Goal: Information Seeking & Learning: Learn about a topic

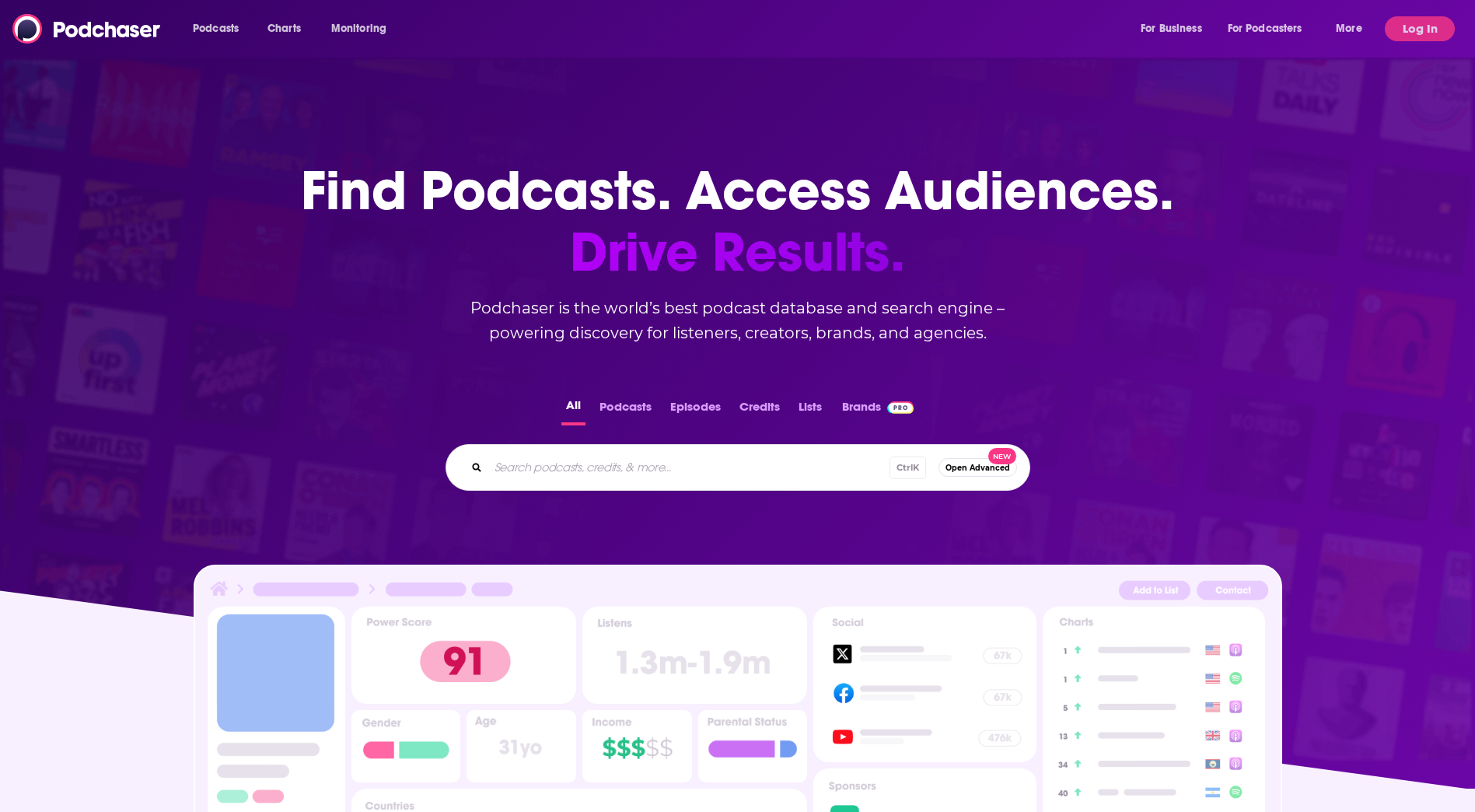
click at [537, 474] on input "Search podcasts, credits, & more..." at bounding box center [689, 466] width 401 height 25
type input "how I built this"
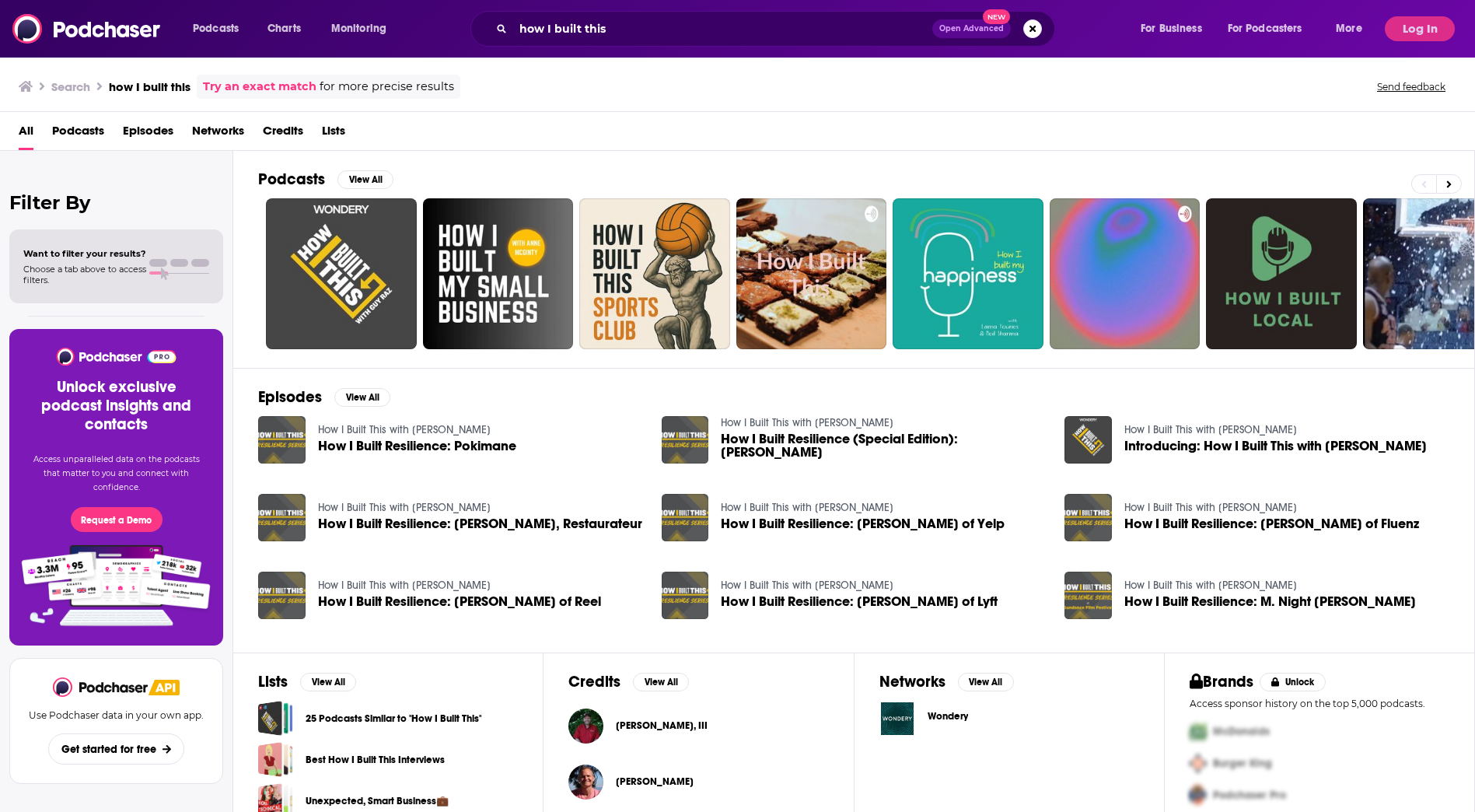
click at [71, 129] on span "Podcasts" at bounding box center [78, 134] width 52 height 32
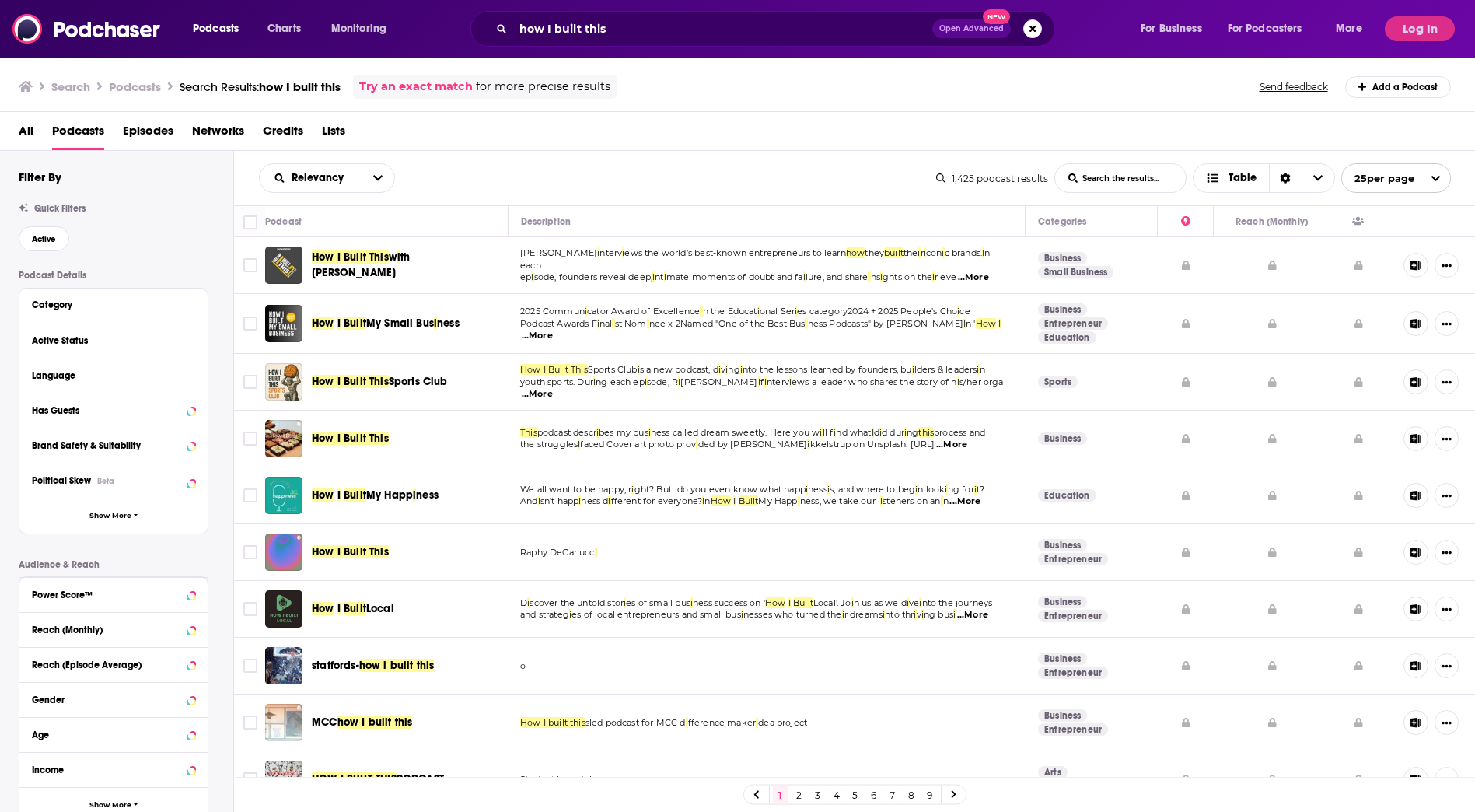
click at [410, 262] on span "th [PERSON_NAME]" at bounding box center [361, 264] width 98 height 29
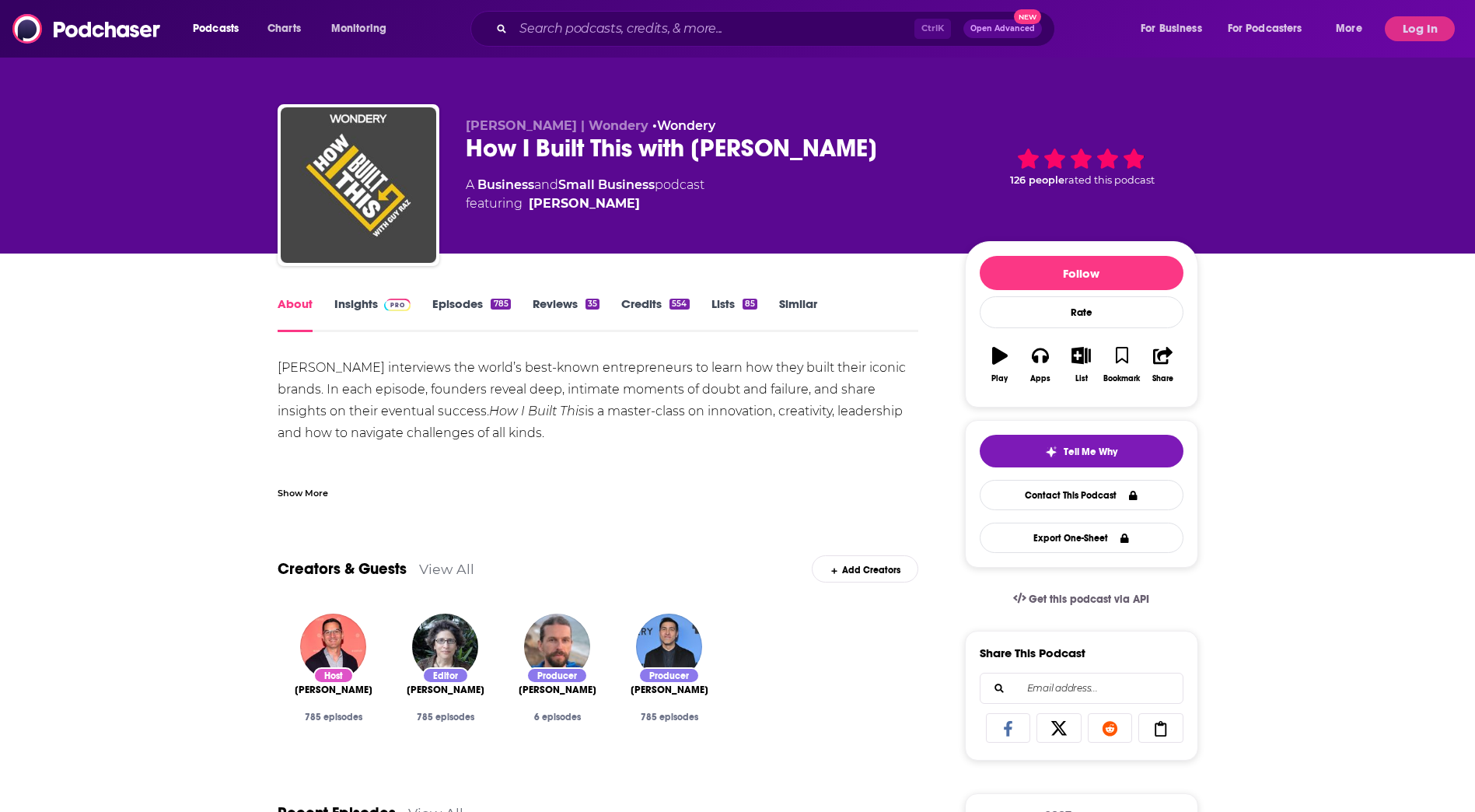
click at [801, 309] on link "Similar" at bounding box center [797, 314] width 39 height 36
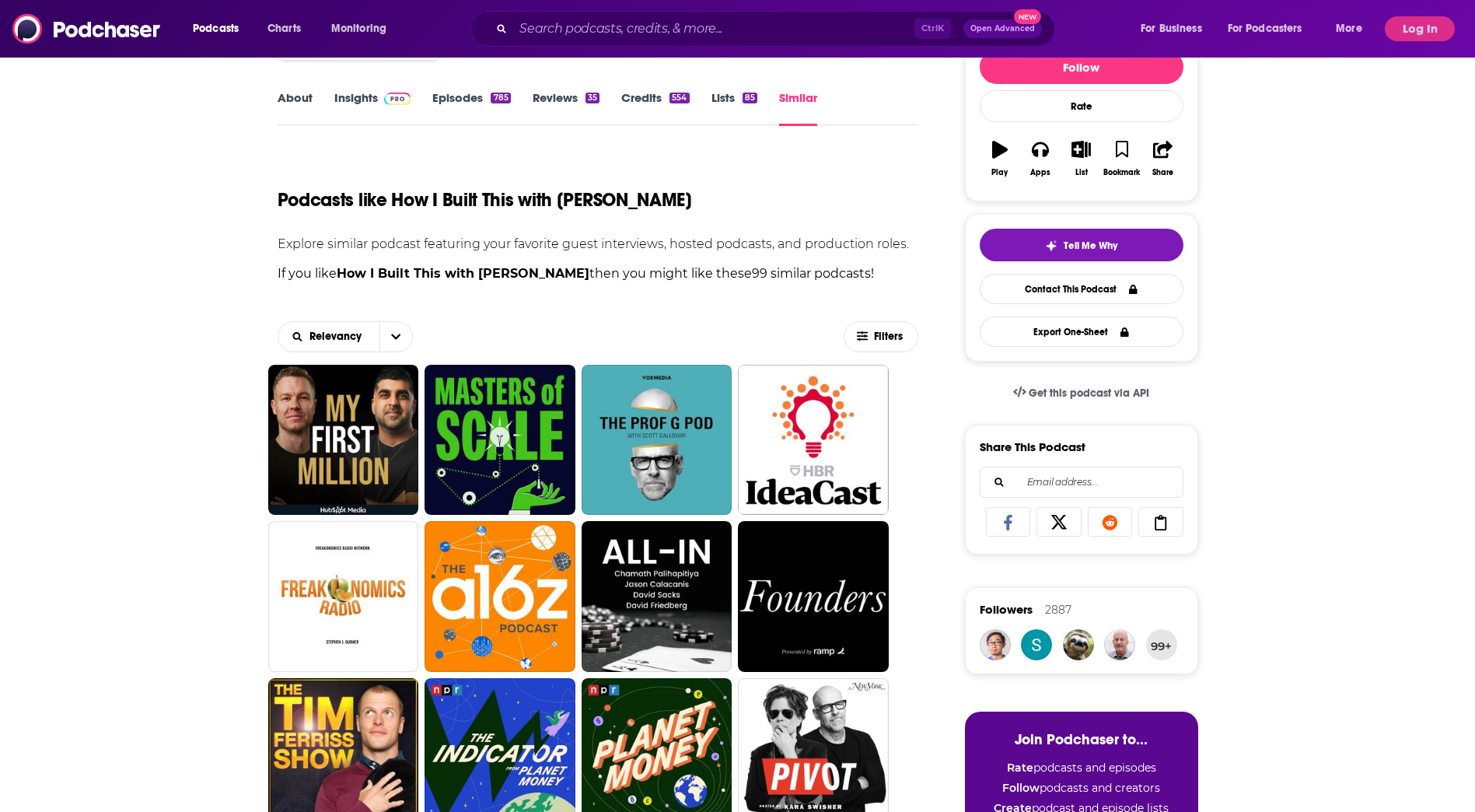
scroll to position [233, 0]
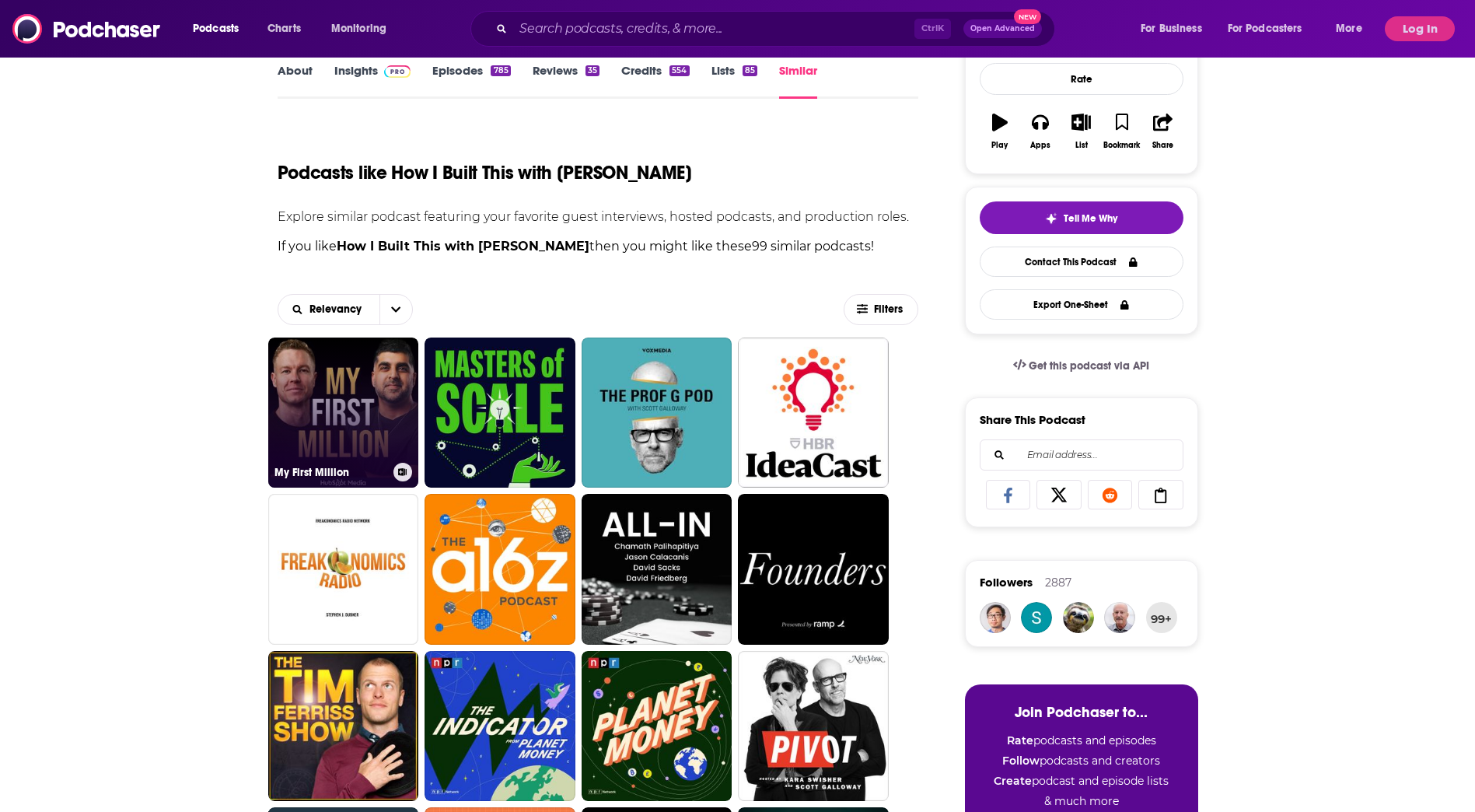
click at [347, 407] on link "My First Million" at bounding box center [343, 413] width 151 height 151
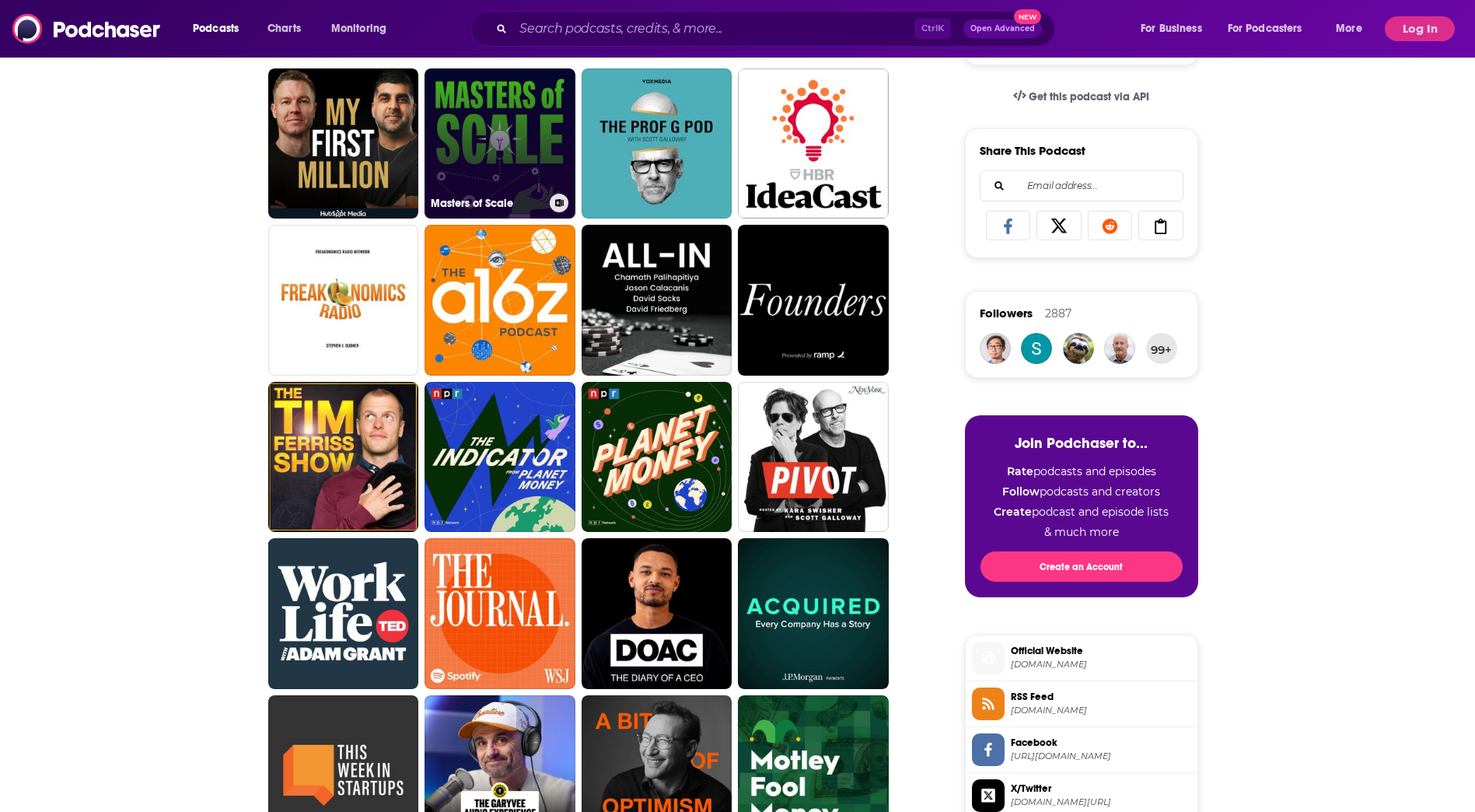
scroll to position [622, 0]
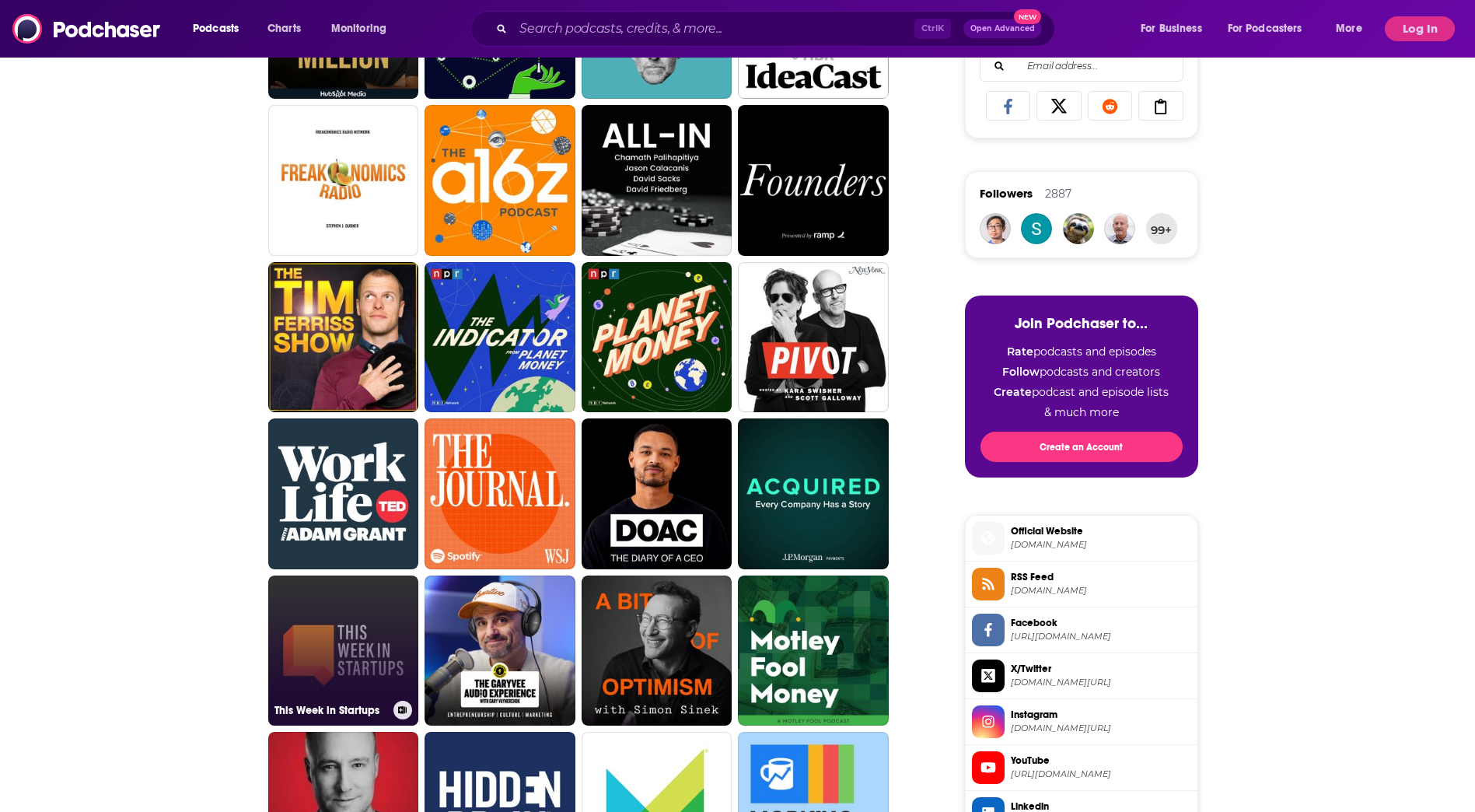
click at [359, 670] on link "This Week in Startups" at bounding box center [343, 650] width 151 height 151
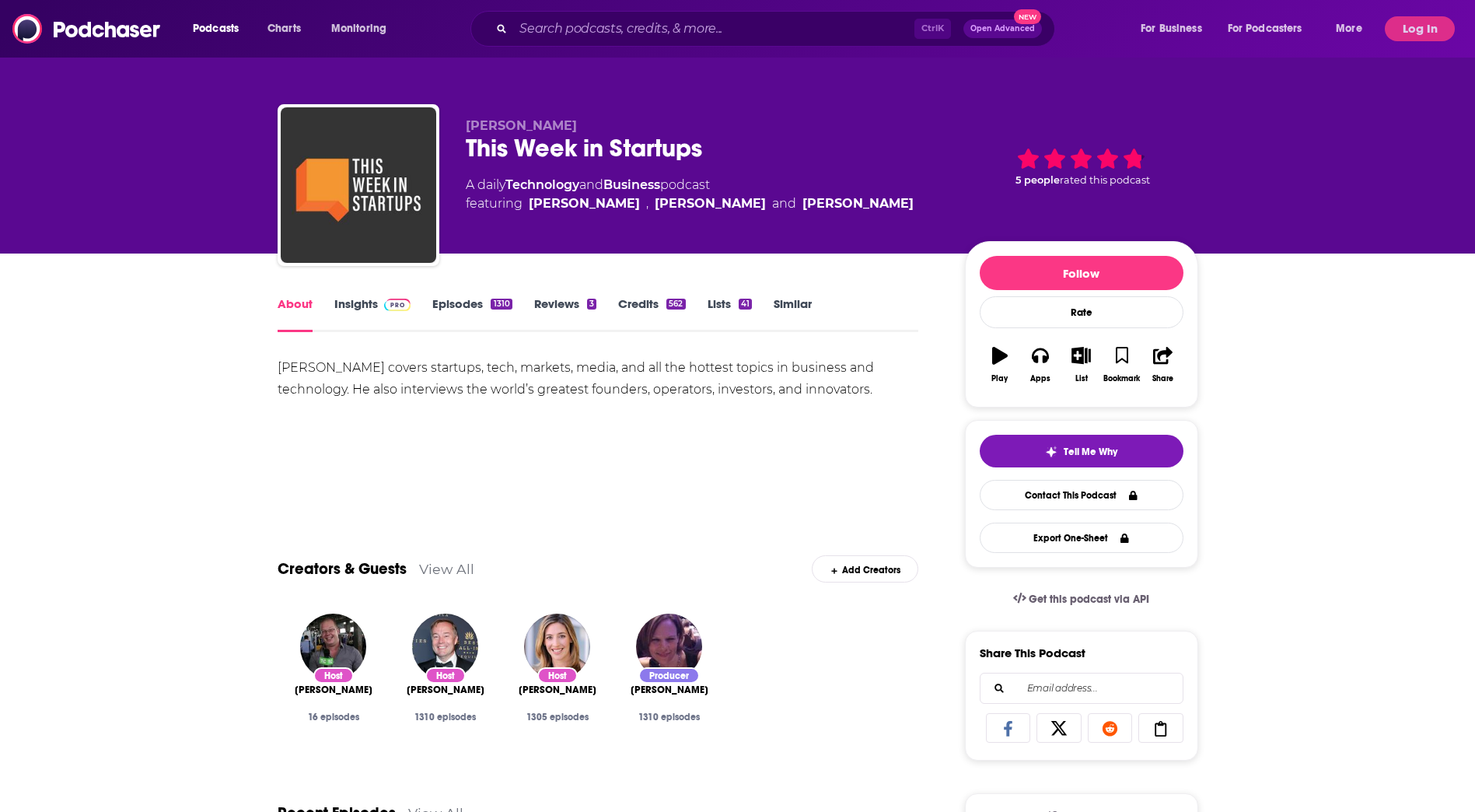
type input "[URL][DOMAIN_NAME]"
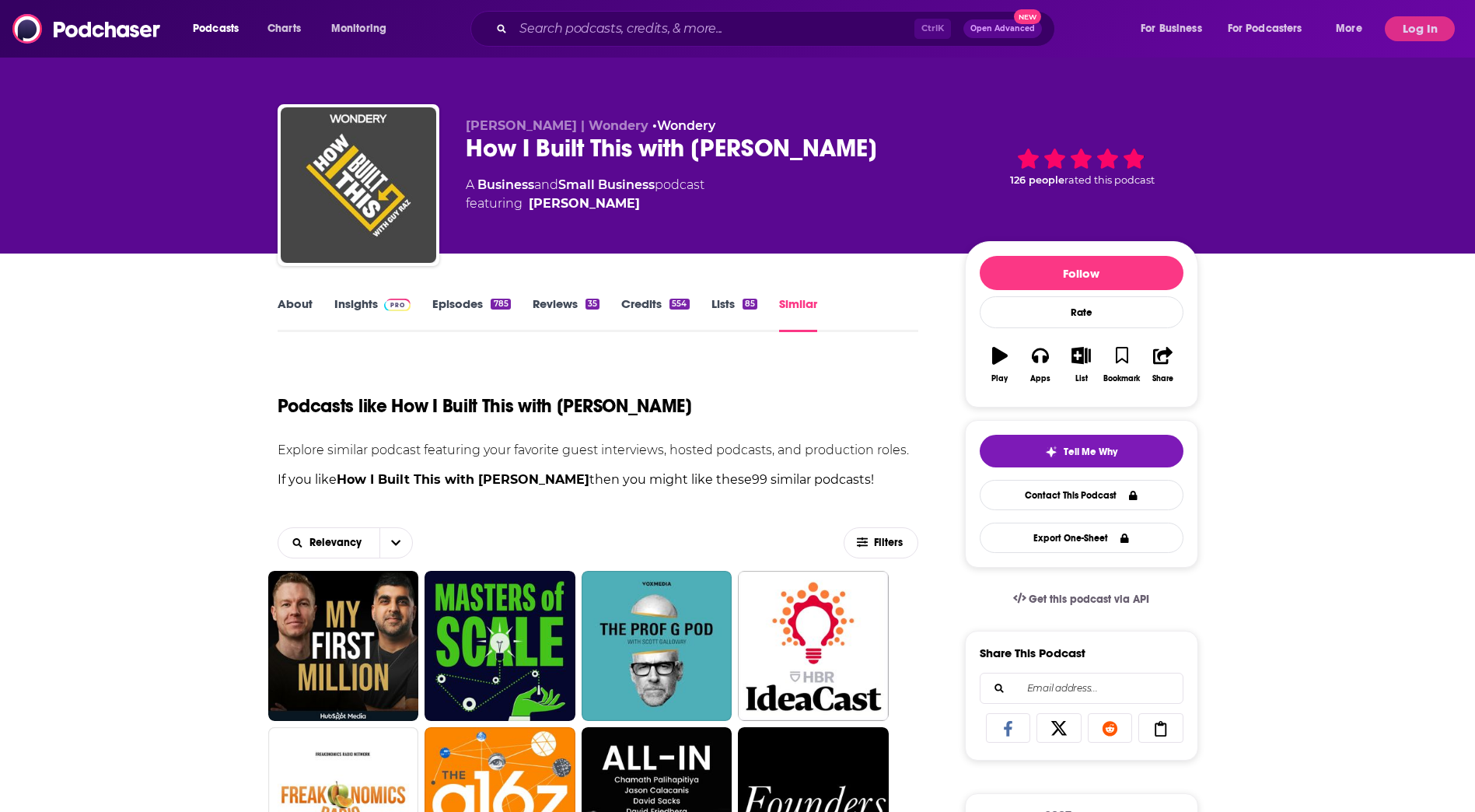
click at [801, 304] on link "Similar" at bounding box center [797, 314] width 39 height 36
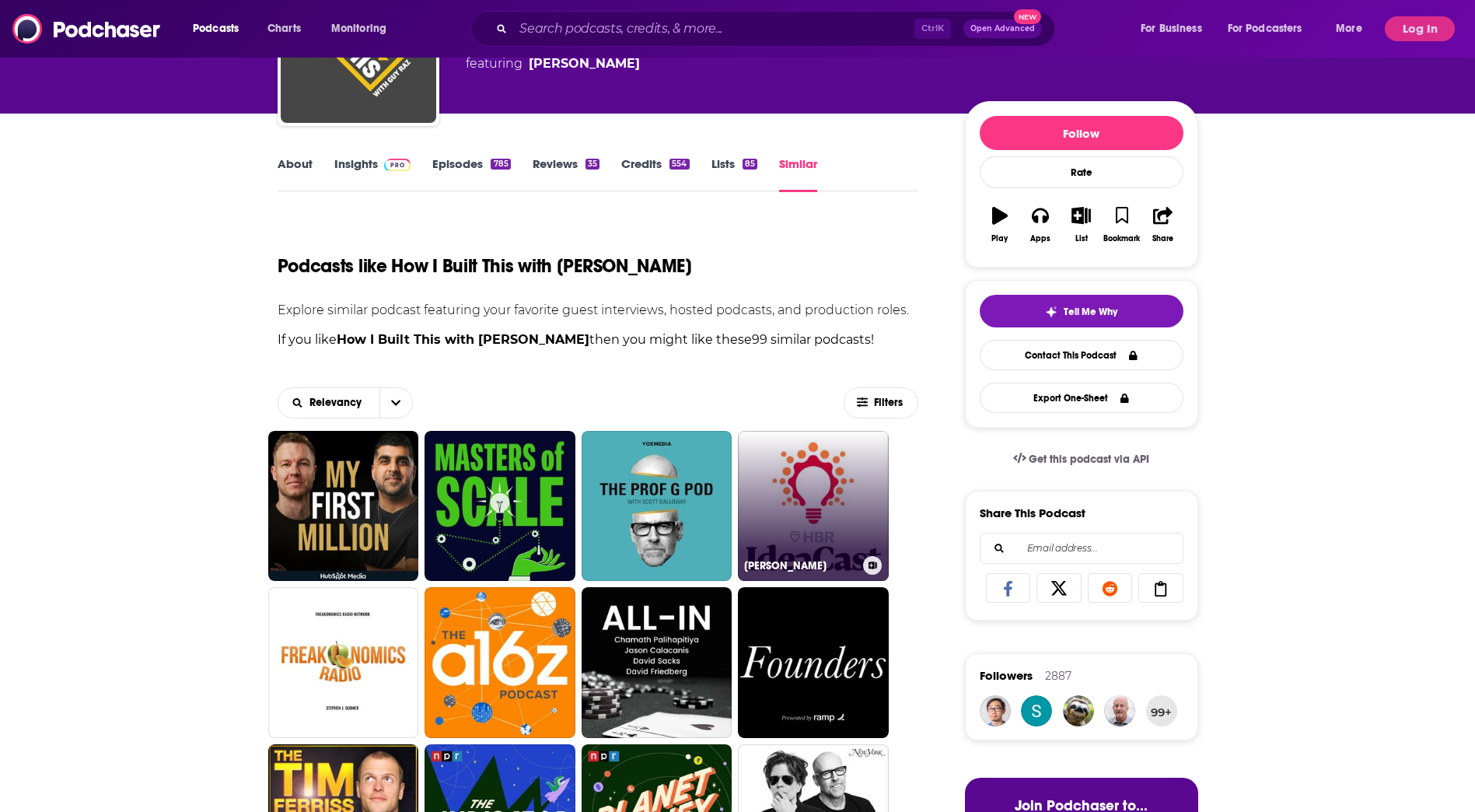
scroll to position [155, 0]
